Goal: Task Accomplishment & Management: Use online tool/utility

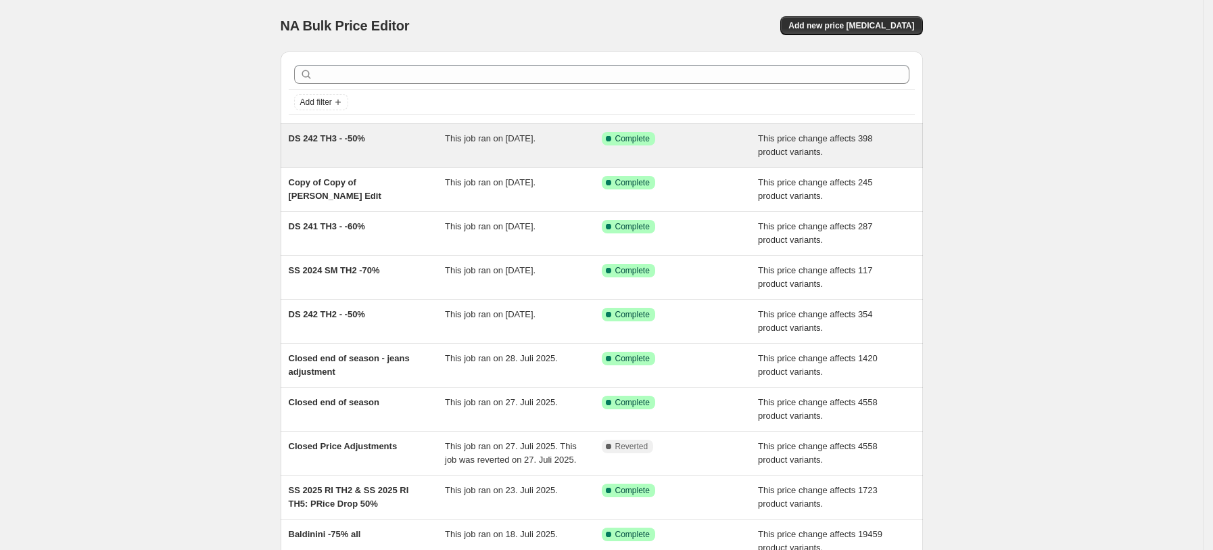
click at [372, 157] on div "DS 242 TH3 - -50%" at bounding box center [367, 145] width 157 height 27
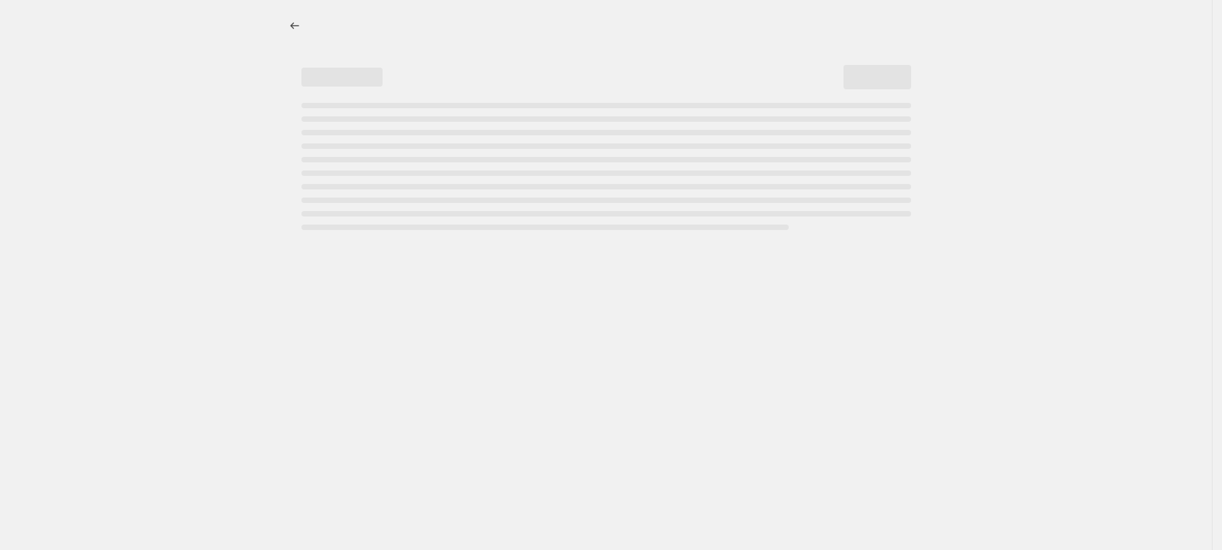
select select "pcap"
select select "no_change"
select select "tag"
